Goal: Information Seeking & Learning: Learn about a topic

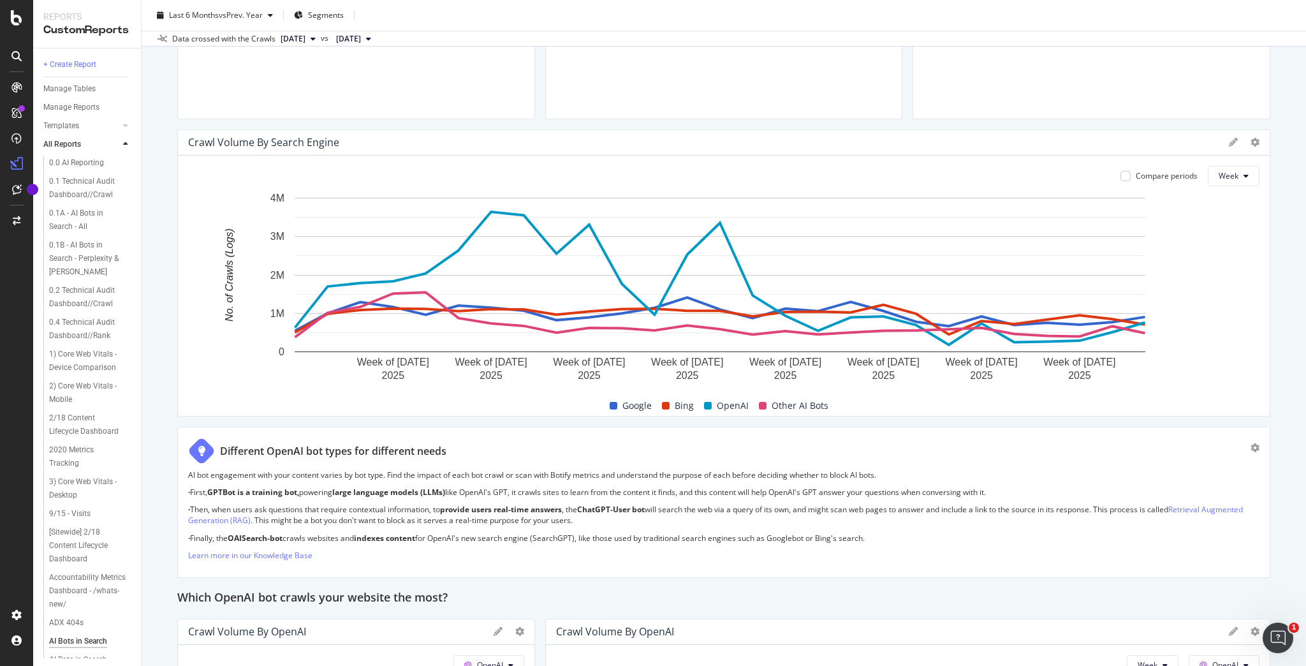
scroll to position [561, 0]
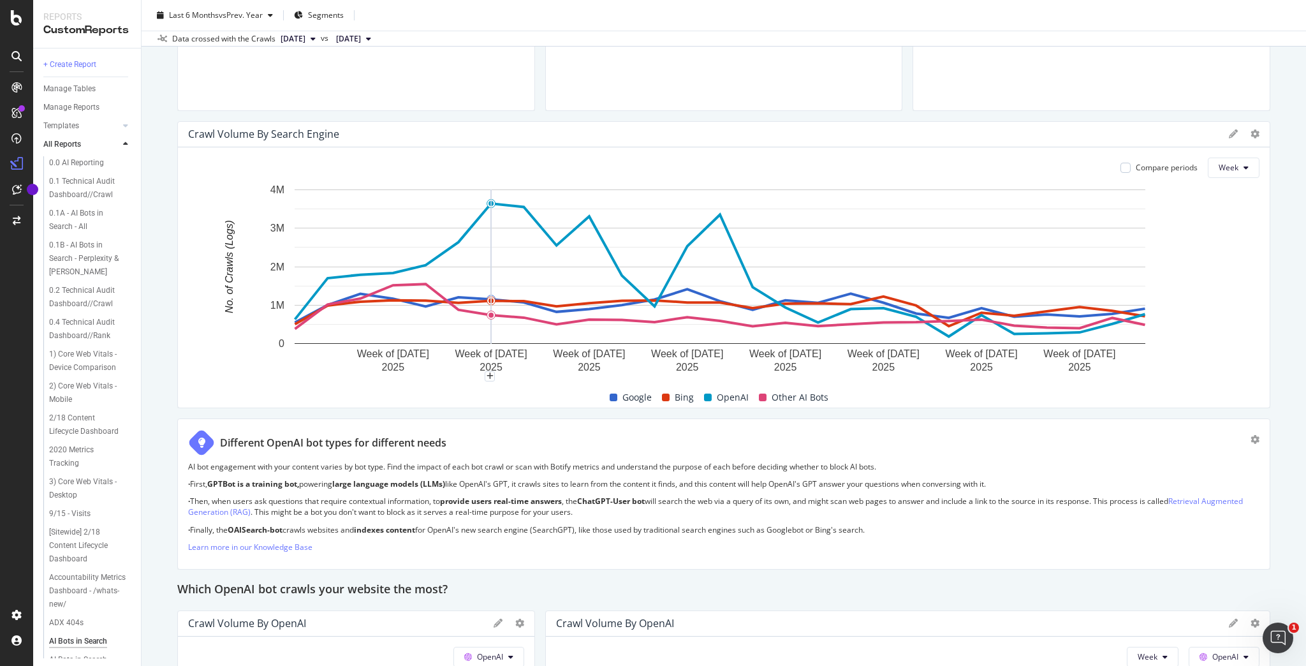
click at [475, 222] on icon "A chart." at bounding box center [720, 269] width 850 height 133
click at [492, 202] on circle "A chart." at bounding box center [490, 203] width 5 height 5
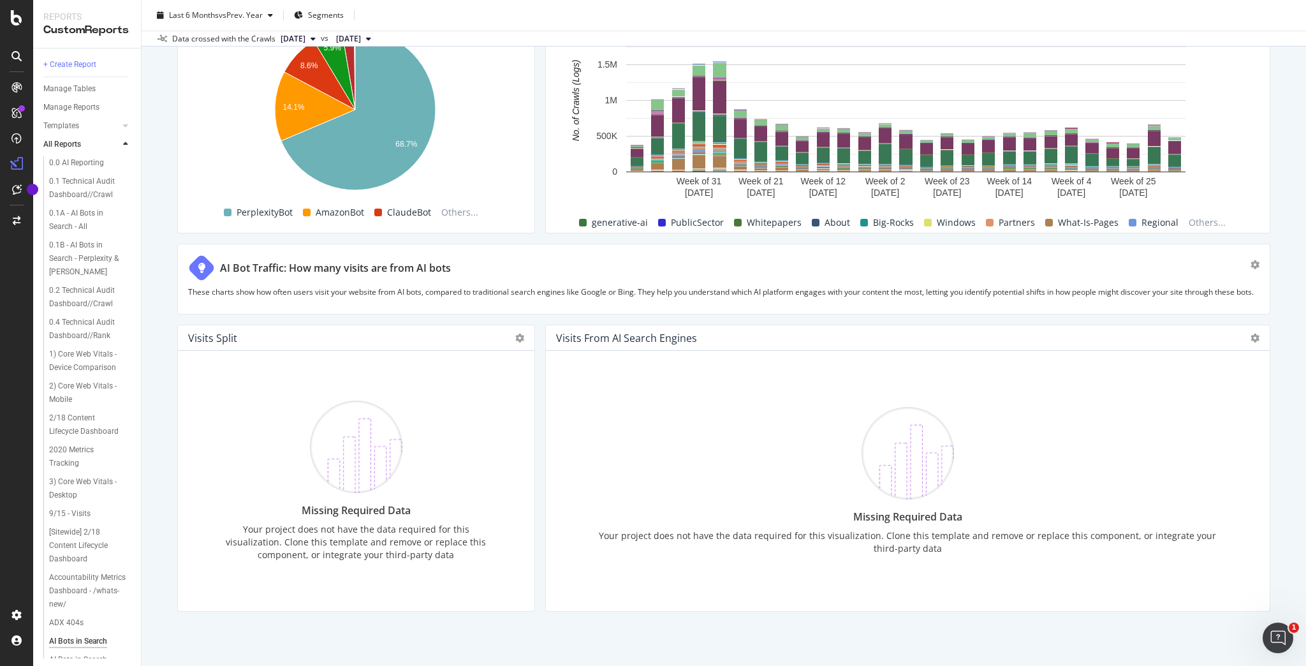
scroll to position [2025, 0]
